Goal: Check status: Check status

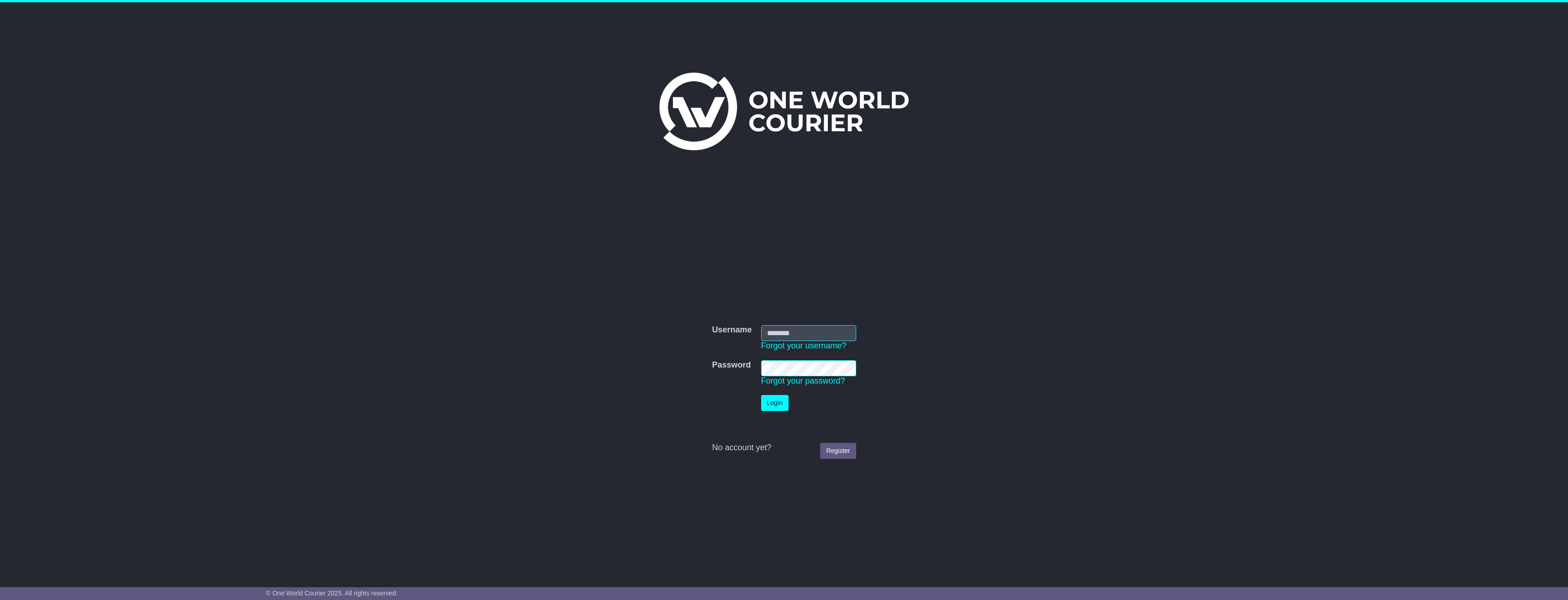
drag, startPoint x: 833, startPoint y: 323, endPoint x: 831, endPoint y: 336, distance: 13.2
click at [831, 333] on td "Username Forgot your username?" at bounding box center [808, 338] width 104 height 35
click at [831, 336] on input "Username" at bounding box center [808, 333] width 95 height 16
paste input "**********"
type input "**********"
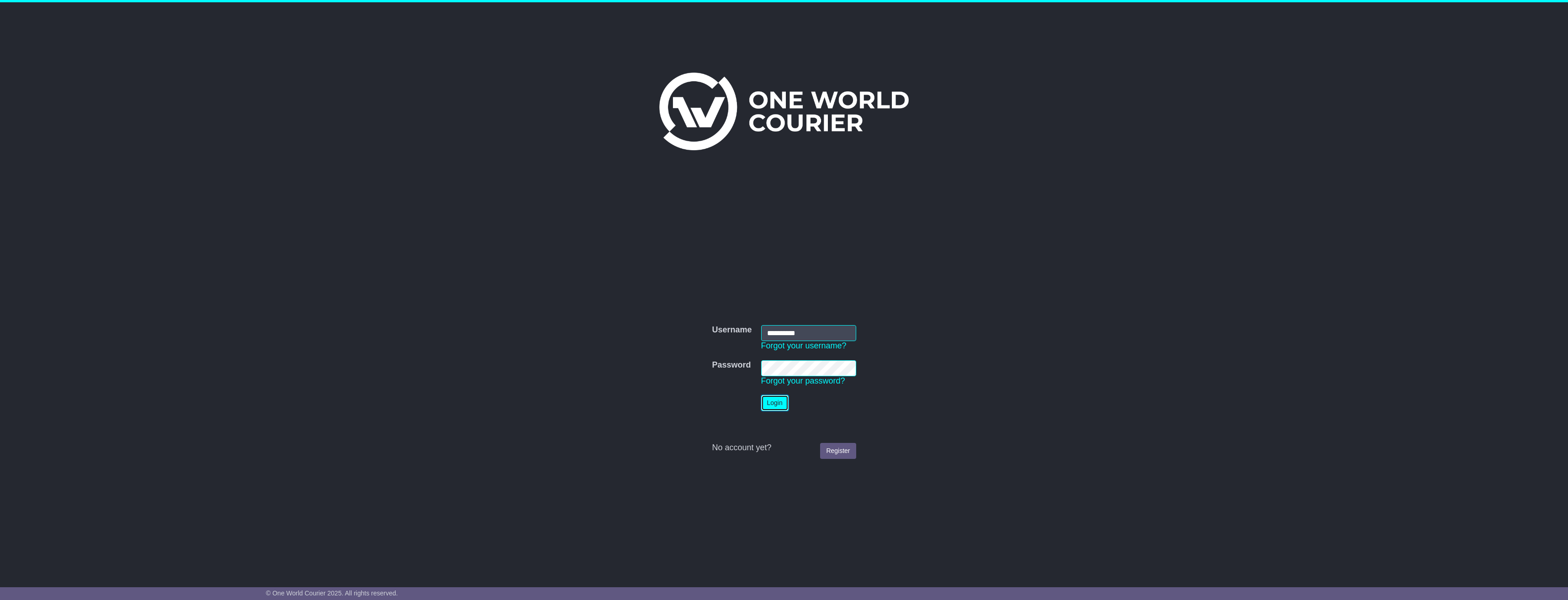
click at [782, 400] on button "Login" at bounding box center [774, 403] width 27 height 16
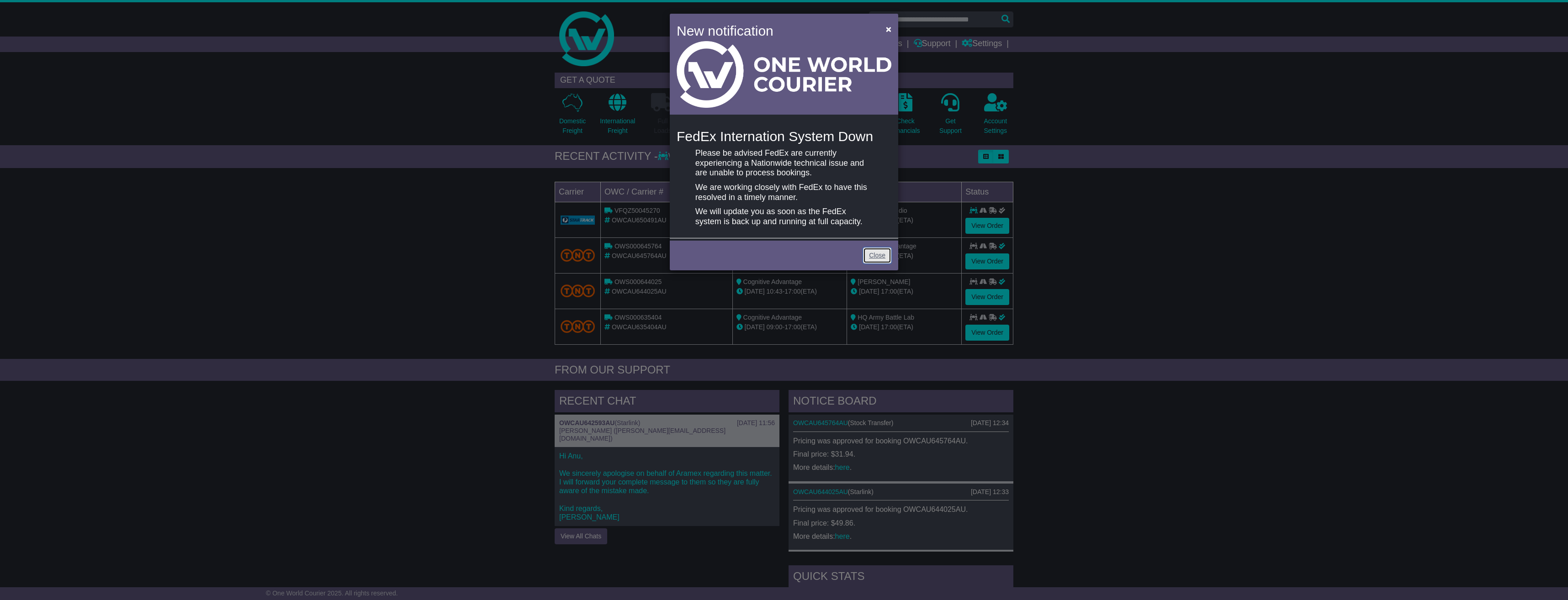
click at [867, 249] on link "Close" at bounding box center [877, 256] width 29 height 16
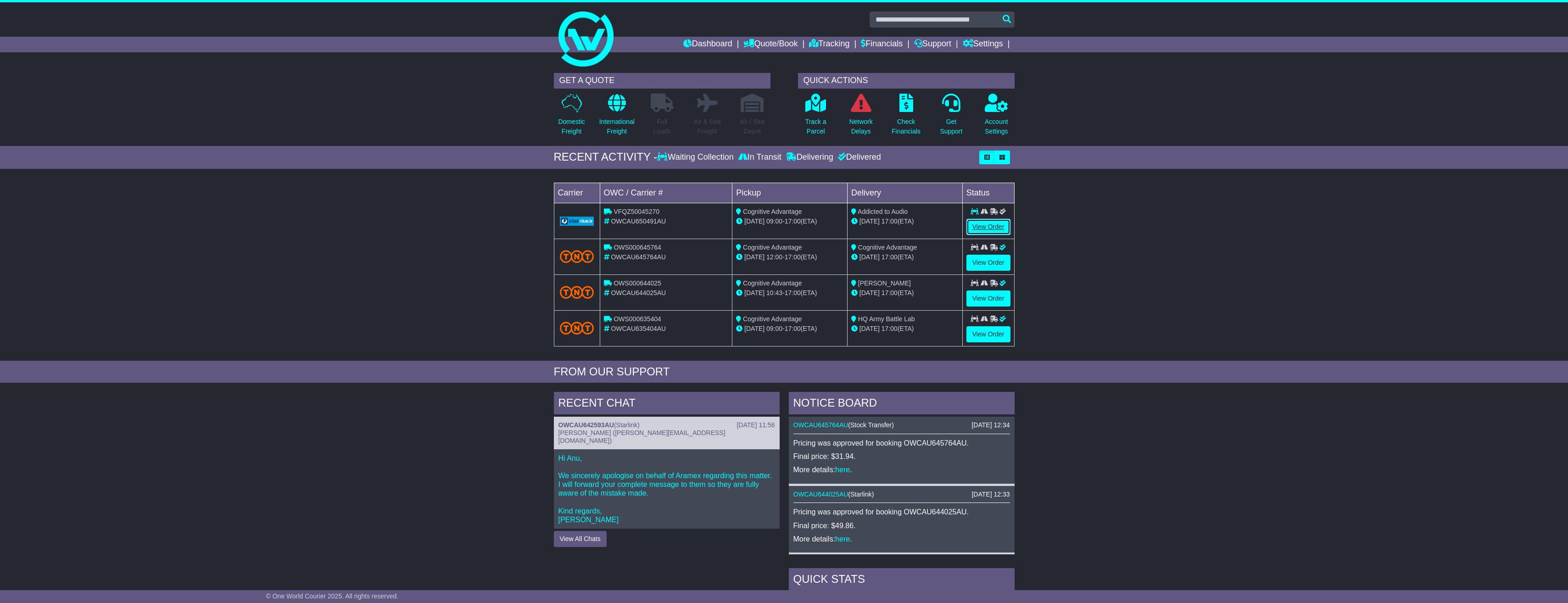
click at [976, 228] on link "View Order" at bounding box center [988, 227] width 44 height 16
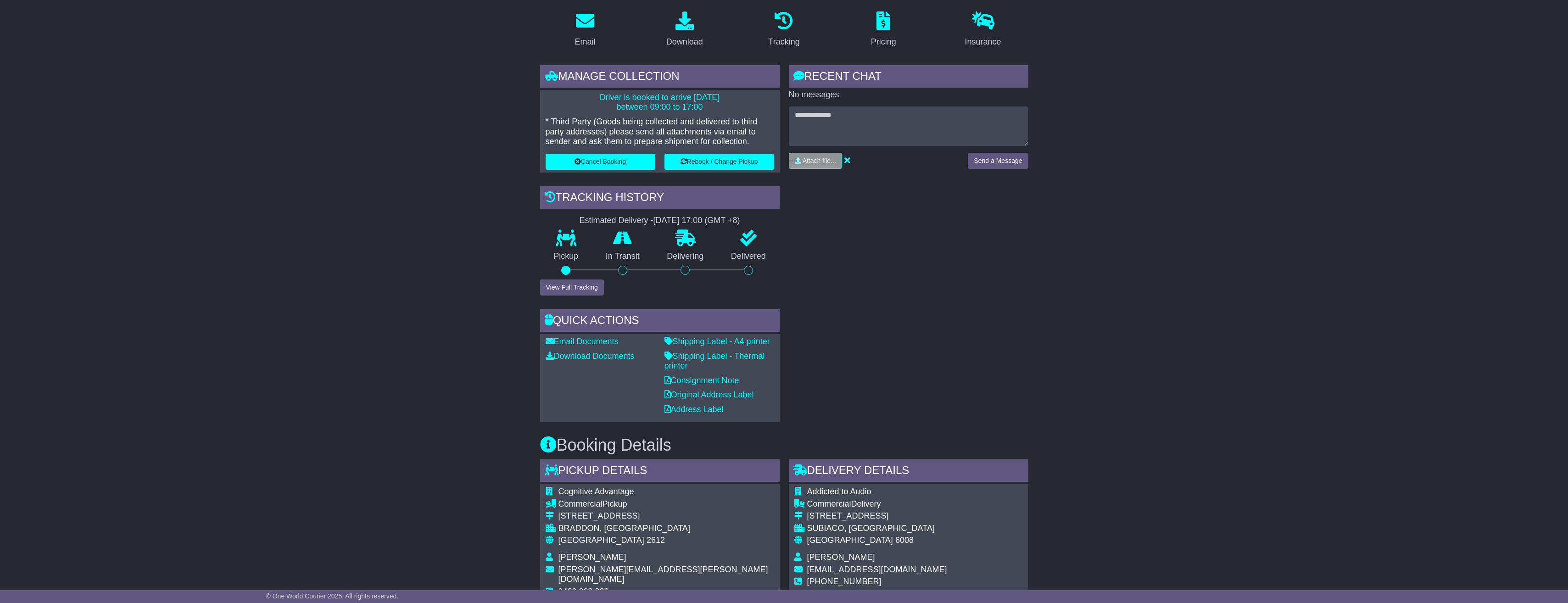
scroll to position [138, 0]
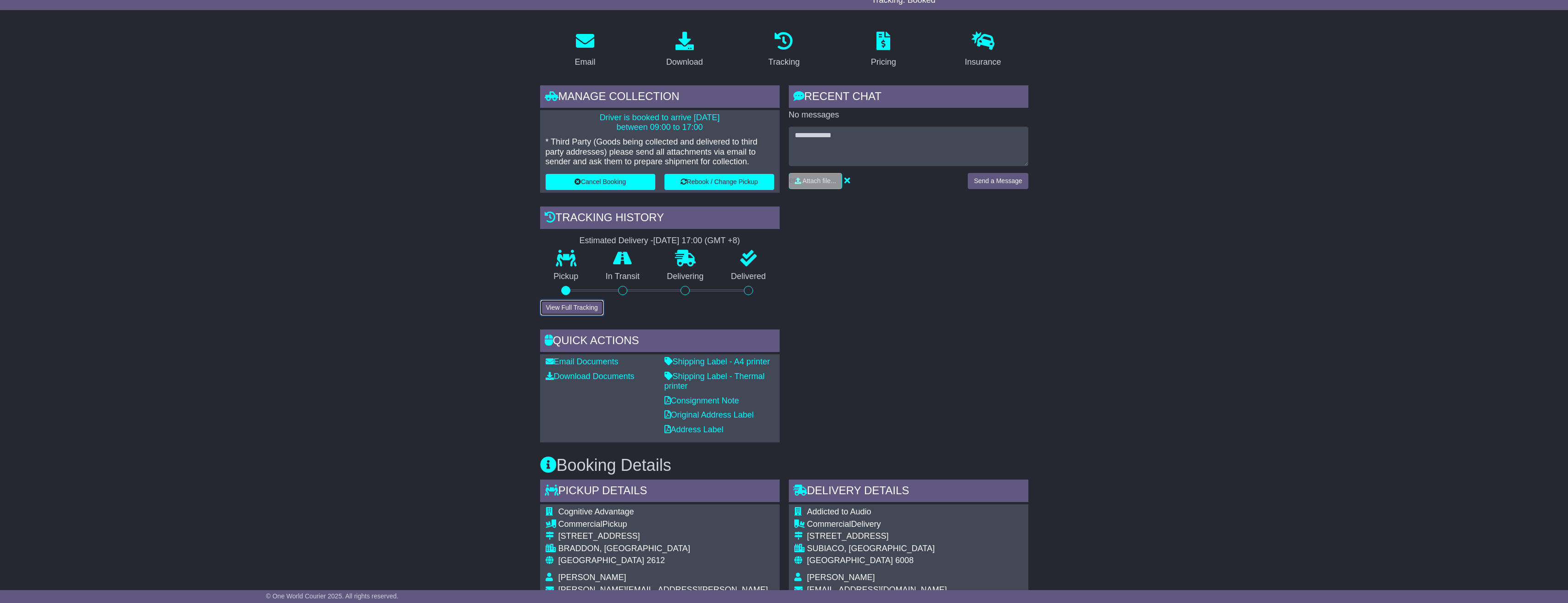
click at [581, 305] on button "View Full Tracking" at bounding box center [572, 308] width 64 height 16
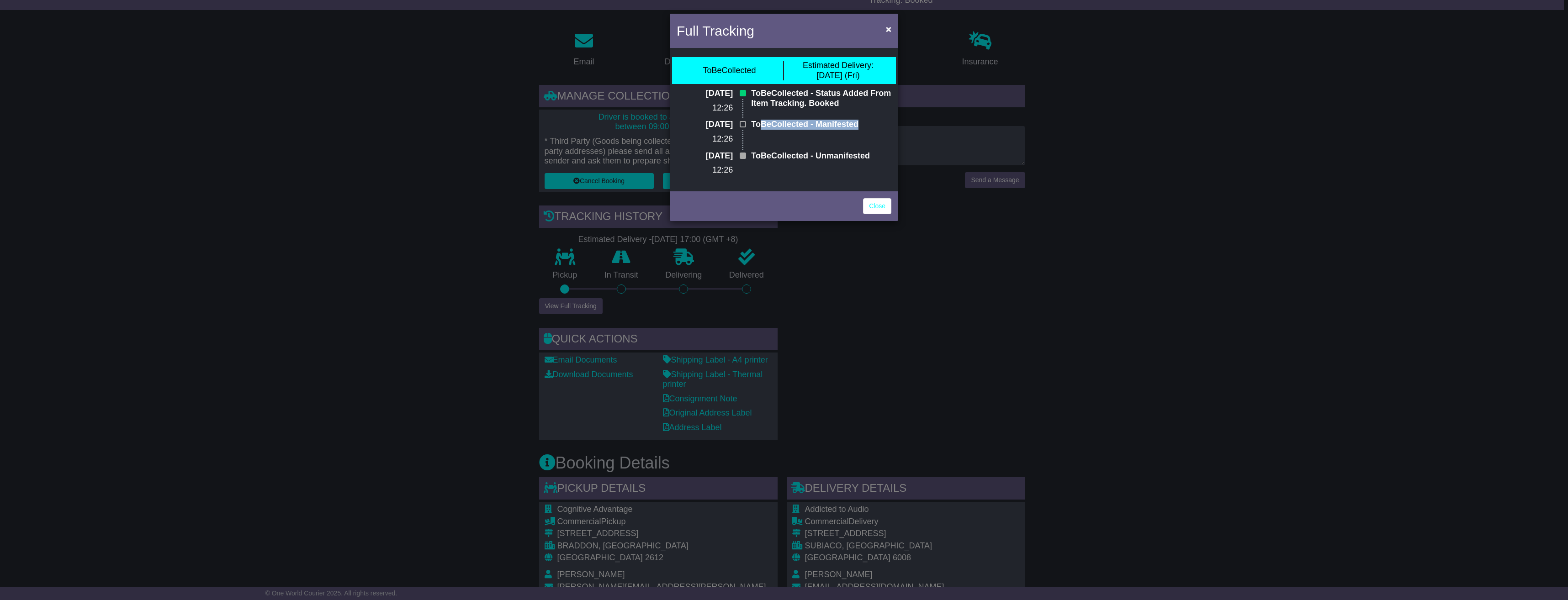
drag, startPoint x: 759, startPoint y: 122, endPoint x: 858, endPoint y: 132, distance: 99.5
click at [858, 132] on div "ToBeCollected - Manifested" at bounding box center [821, 135] width 149 height 31
drag, startPoint x: 858, startPoint y: 132, endPoint x: 855, endPoint y: 145, distance: 13.3
click at [855, 145] on div "ToBeCollected - Manifested" at bounding box center [821, 135] width 149 height 31
click at [884, 201] on link "Close" at bounding box center [877, 206] width 29 height 16
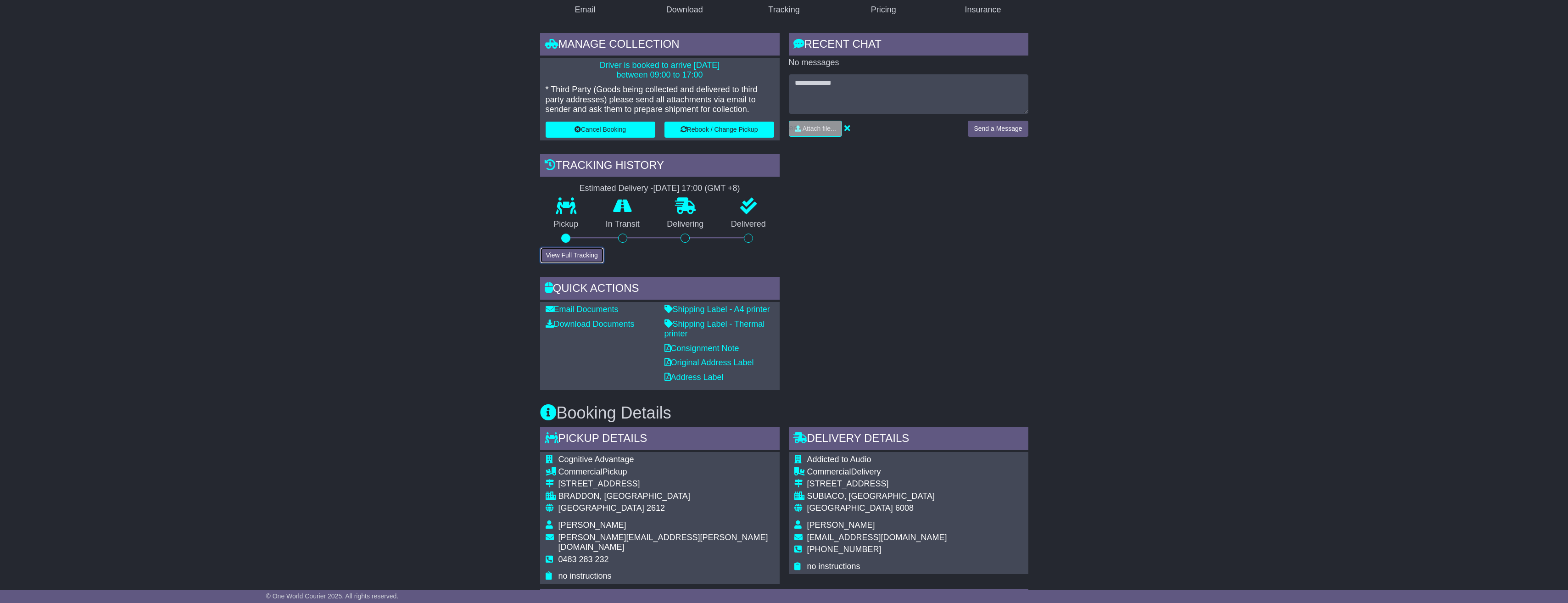
scroll to position [229, 0]
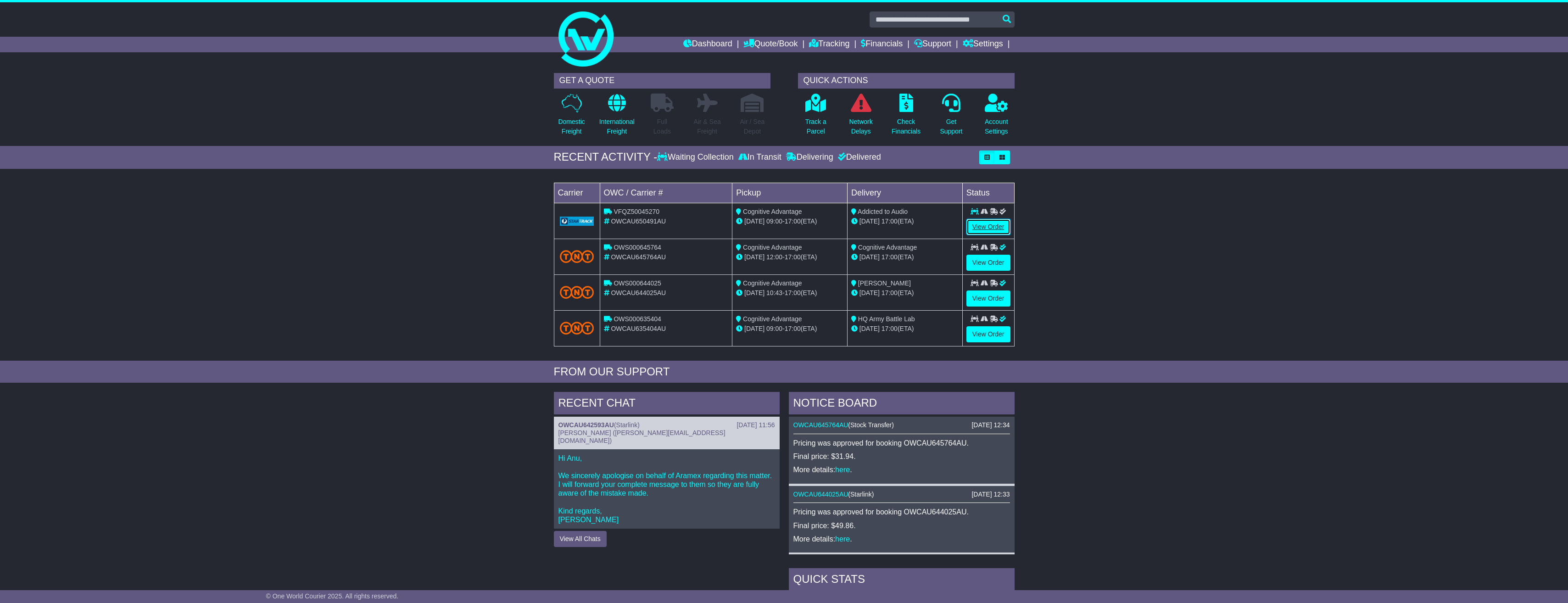
click at [995, 223] on link "View Order" at bounding box center [988, 227] width 44 height 16
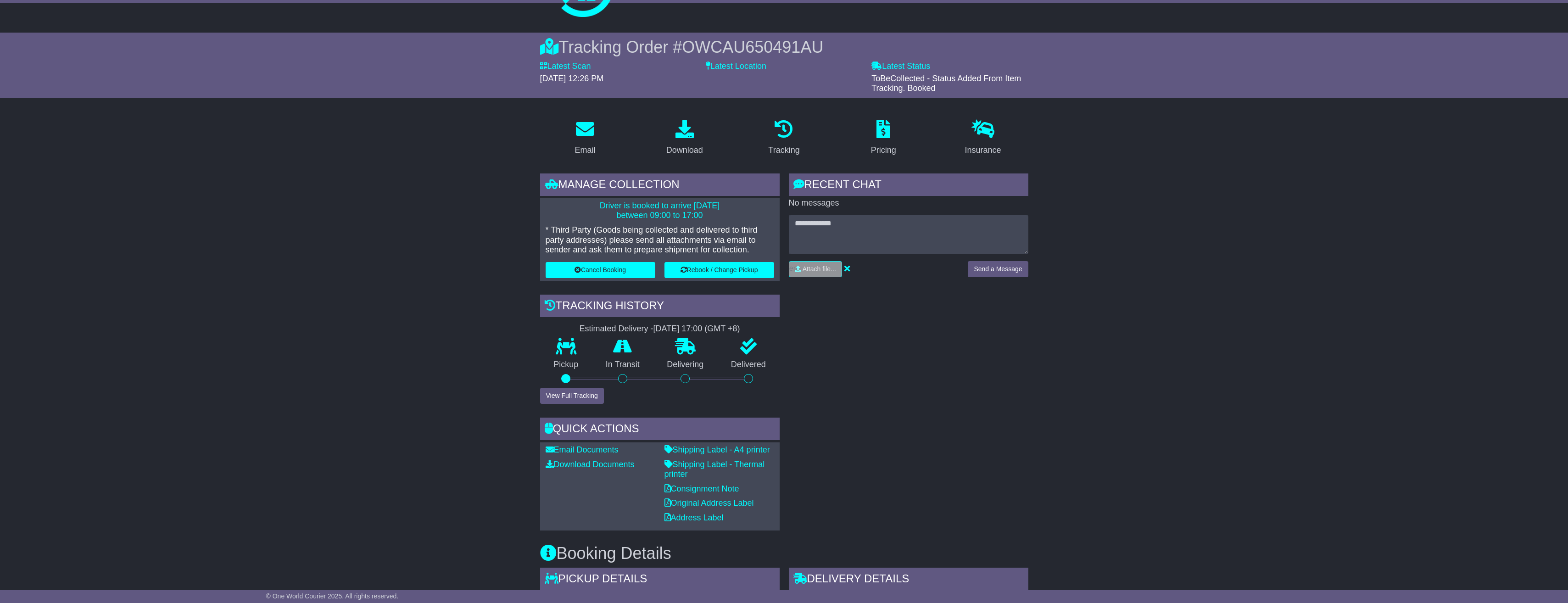
scroll to position [46, 0]
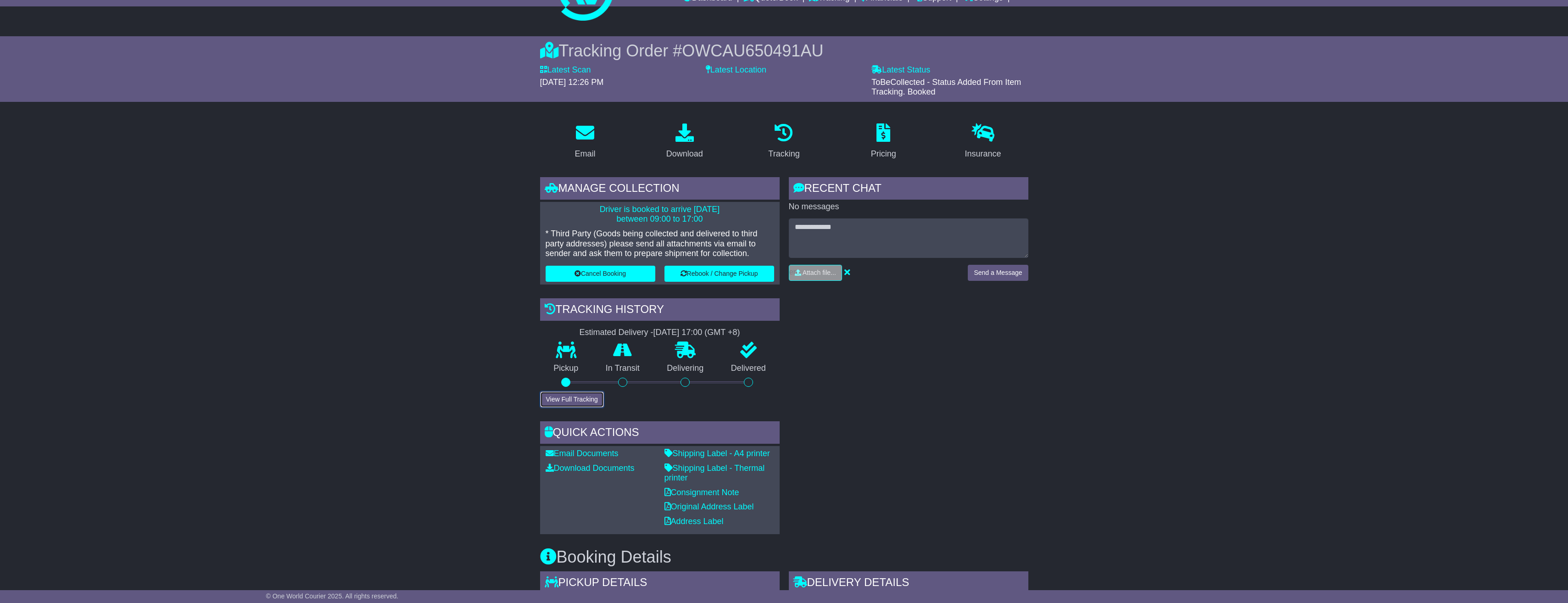
click at [587, 399] on button "View Full Tracking" at bounding box center [572, 399] width 64 height 16
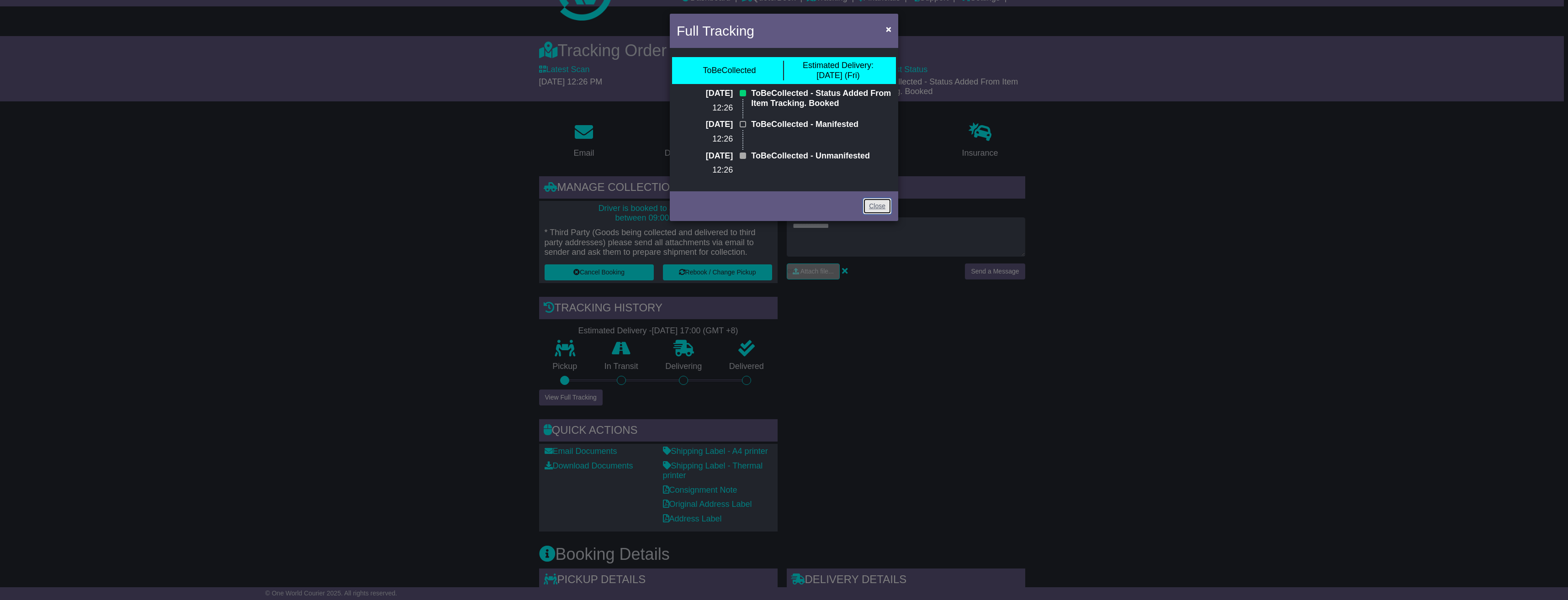
click at [880, 208] on link "Close" at bounding box center [877, 206] width 29 height 16
